Goal: Information Seeking & Learning: Learn about a topic

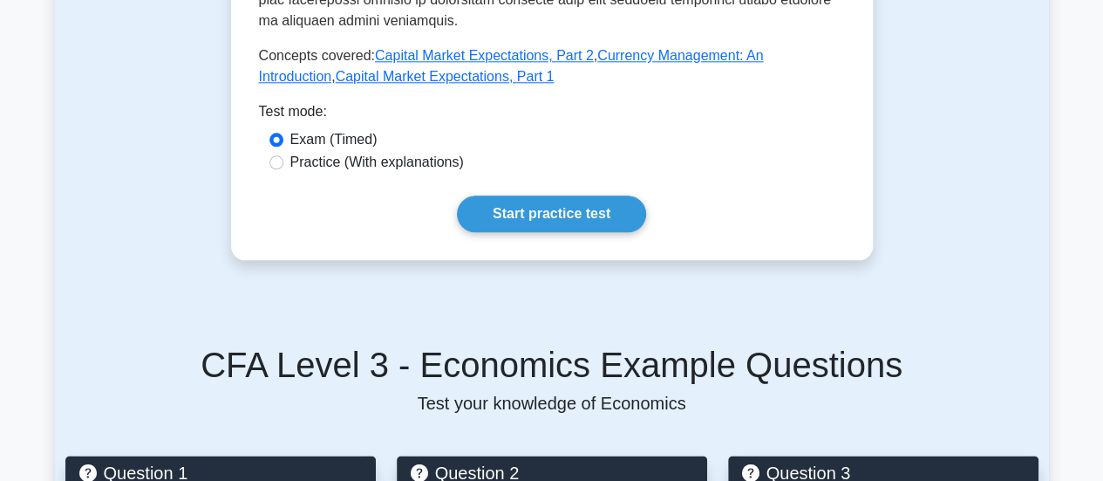
scroll to position [930, 0]
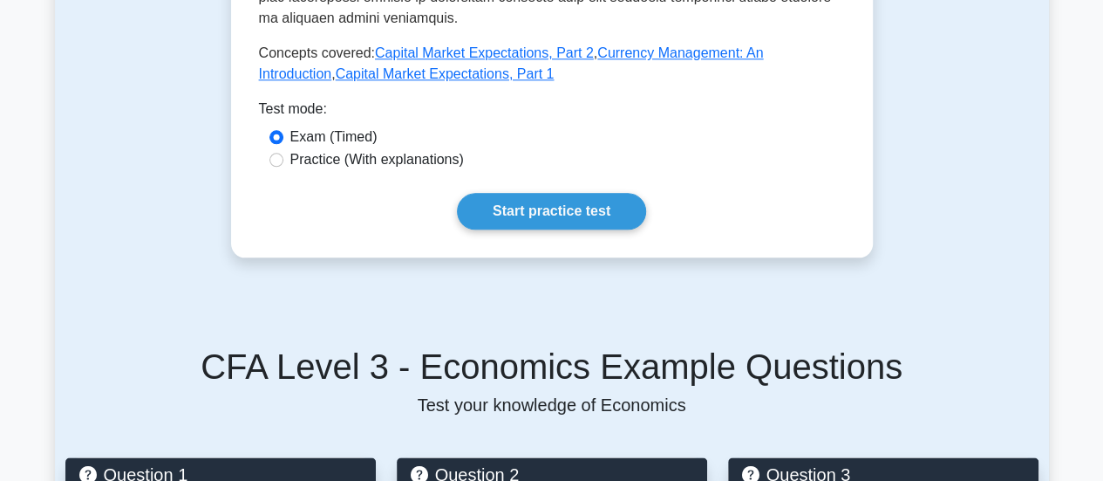
click at [410, 167] on label "Practice (With explanations)" at bounding box center [377, 159] width 174 height 21
click at [283, 167] on input "Practice (With explanations)" at bounding box center [276, 160] width 14 height 14
radio input "true"
click at [504, 211] on link "Start practice test" at bounding box center [551, 211] width 189 height 37
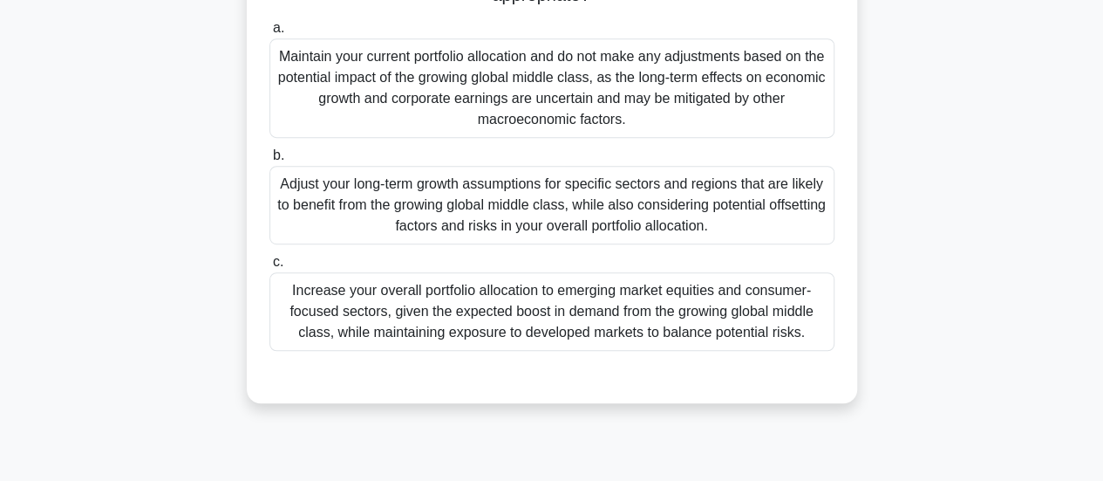
scroll to position [429, 0]
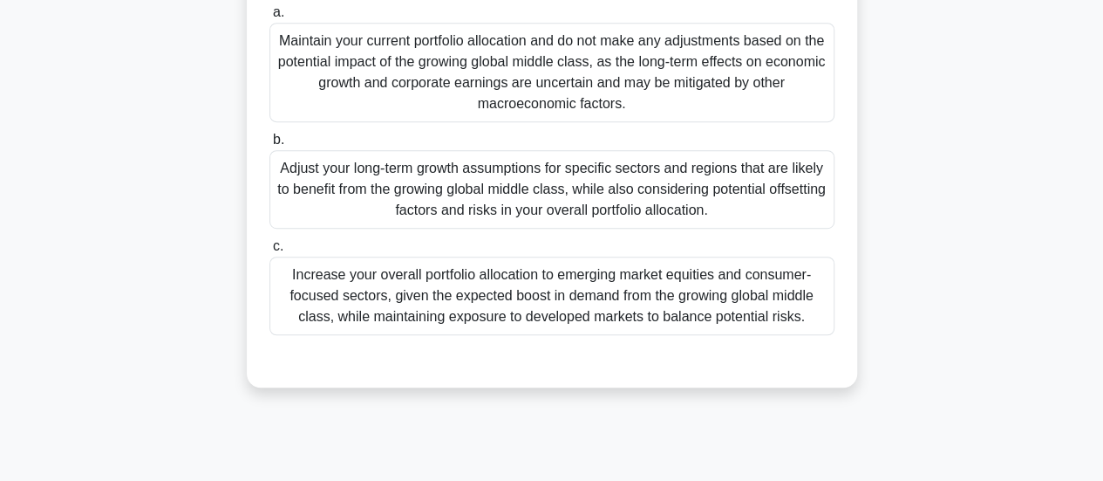
click at [710, 293] on div "Increase your overall portfolio allocation to emerging market equities and cons…" at bounding box center [551, 295] width 565 height 78
click at [269, 252] on input "c. Increase your overall portfolio allocation to emerging market equities and c…" at bounding box center [269, 246] width 0 height 11
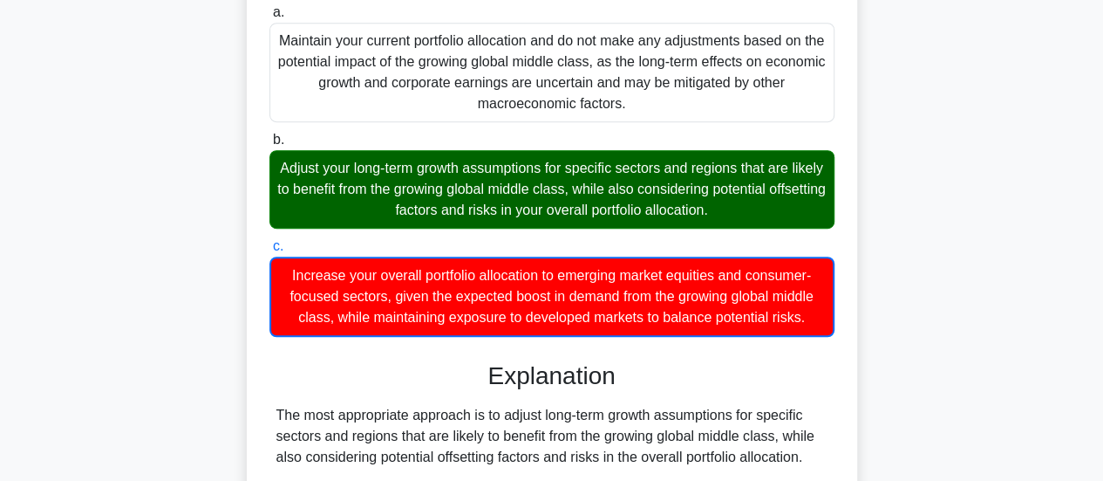
click at [710, 293] on div "Increase your overall portfolio allocation to emerging market equities and cons…" at bounding box center [551, 296] width 565 height 80
click at [269, 252] on input "c. Increase your overall portfolio allocation to emerging market equities and c…" at bounding box center [269, 246] width 0 height 11
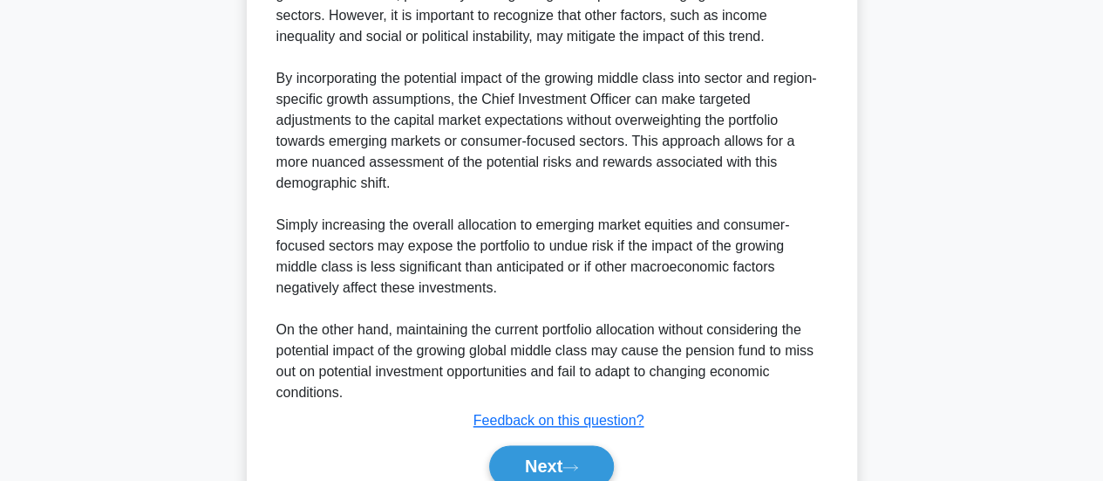
scroll to position [955, 0]
